Goal: Navigation & Orientation: Go to known website

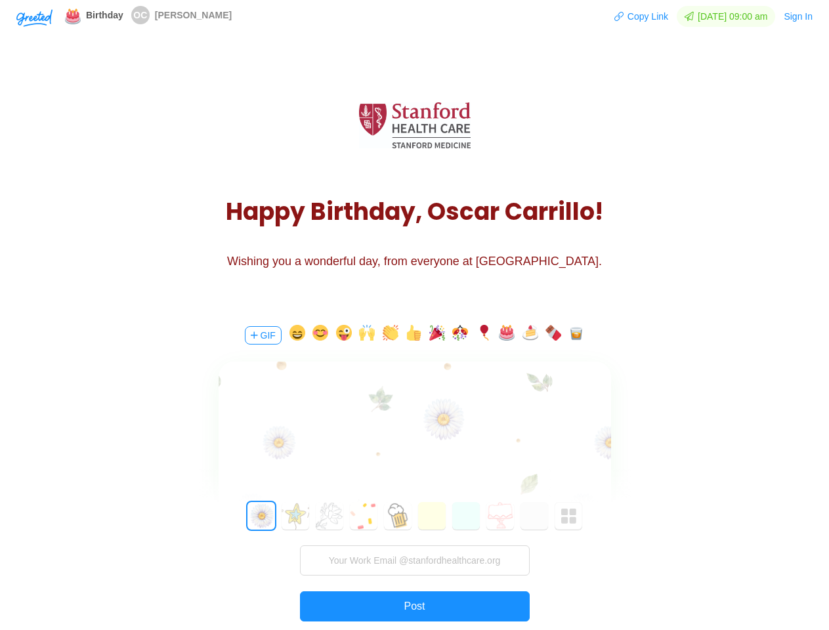
click at [414, 315] on div "GIF 0 1 2 3 4 5 6 7 8 9 10 11 12 13 14 15 16 17 18 19 20 21 22 23 24 25 26 27 2…" at bounding box center [415, 495] width 394 height 375
click at [34, 17] on img "button" at bounding box center [34, 18] width 36 height 18
click at [634, 16] on button "Copy Link" at bounding box center [640, 16] width 55 height 21
click at [799, 16] on button "Sign In" at bounding box center [798, 16] width 30 height 21
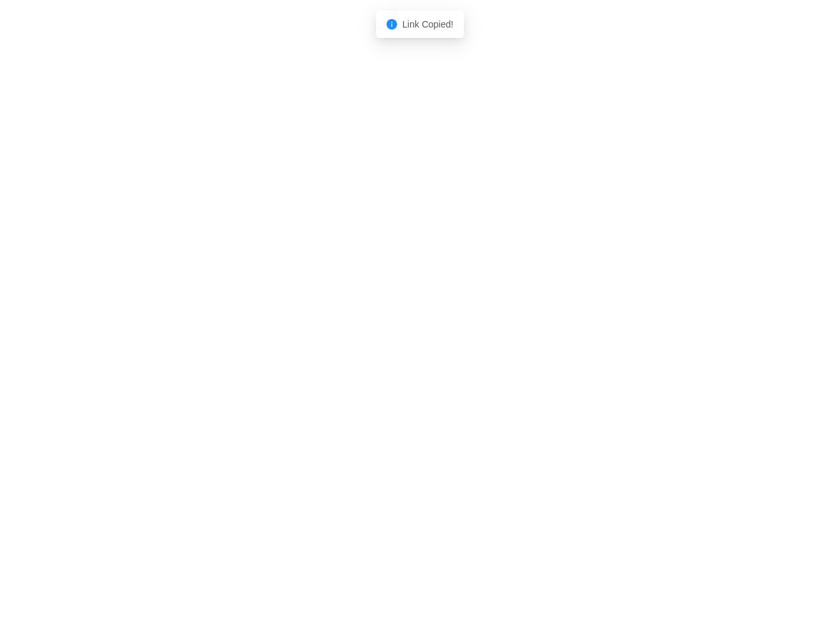
click at [262, 335] on body "Shadow: (click to exit) Link Copied!" at bounding box center [420, 315] width 840 height 630
click at [295, 335] on body "Shadow: (click to exit) Link Copied!" at bounding box center [420, 315] width 840 height 630
click at [318, 335] on body "Shadow: (click to exit) Link Copied!" at bounding box center [420, 315] width 840 height 630
click at [342, 335] on body "Shadow: (click to exit) Link Copied!" at bounding box center [420, 315] width 840 height 630
click at [365, 335] on body "Shadow: (click to exit) Link Copied!" at bounding box center [420, 315] width 840 height 630
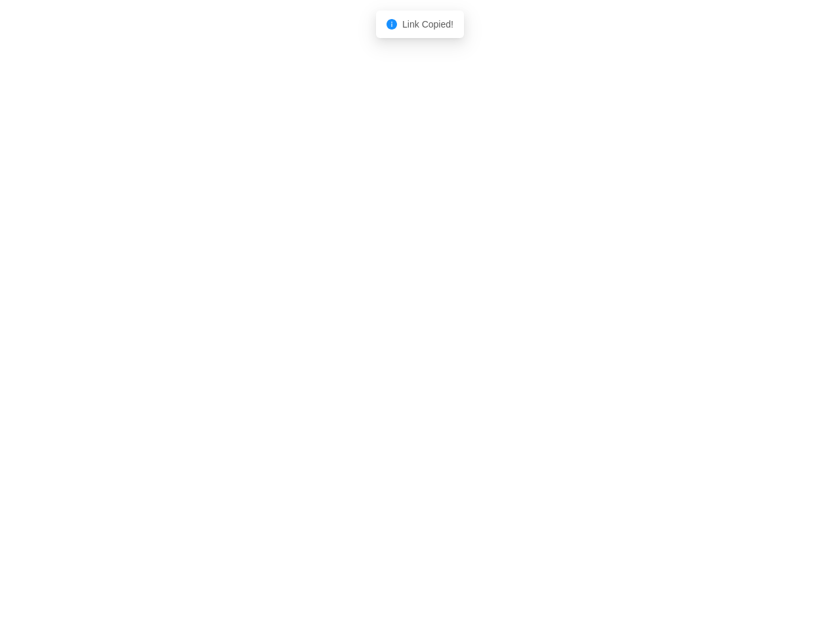
click at [388, 335] on body "Shadow: (click to exit) Link Copied!" at bounding box center [420, 315] width 840 height 630
